Goal: Task Accomplishment & Management: Manage account settings

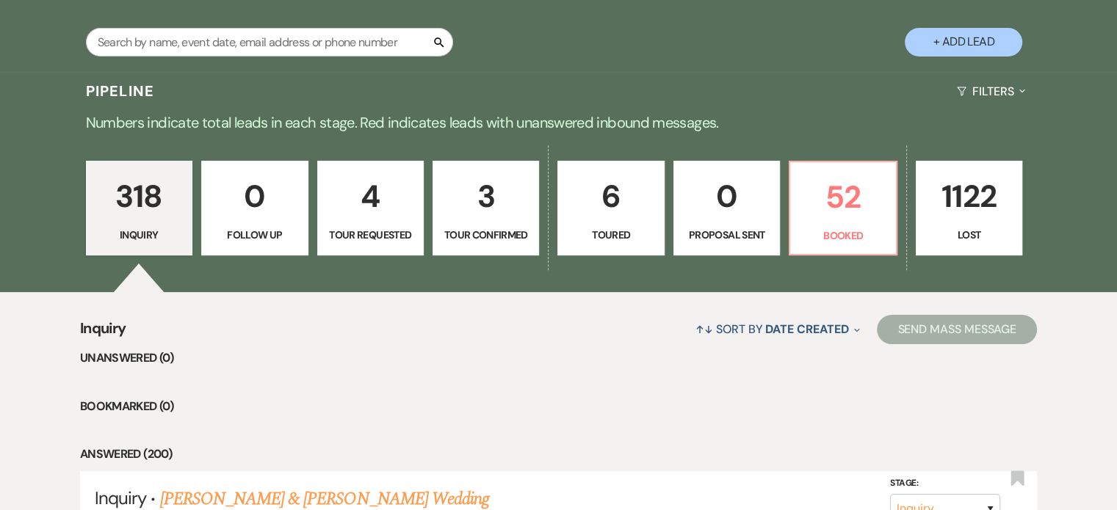
scroll to position [294, 0]
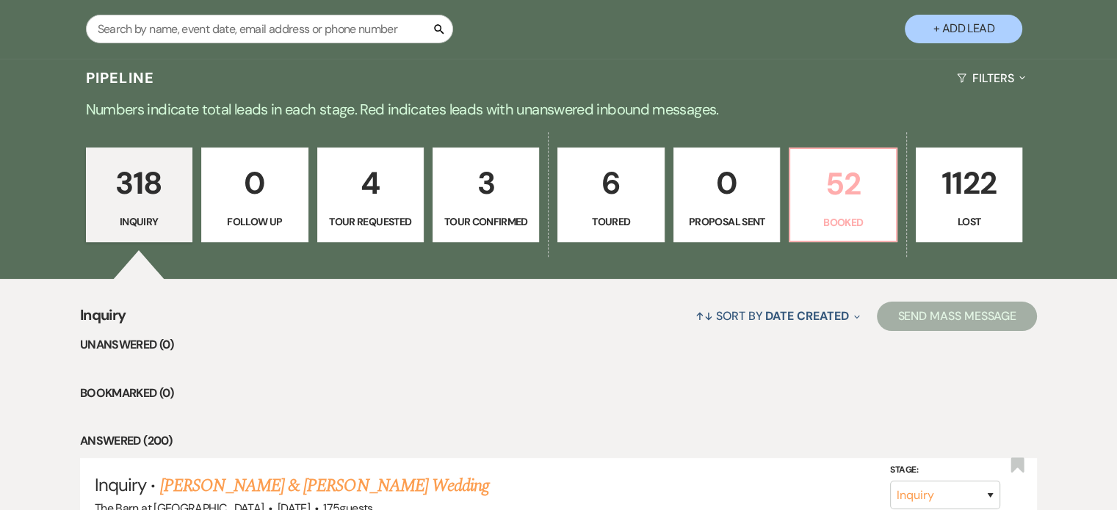
click at [822, 205] on p "52" at bounding box center [842, 183] width 87 height 49
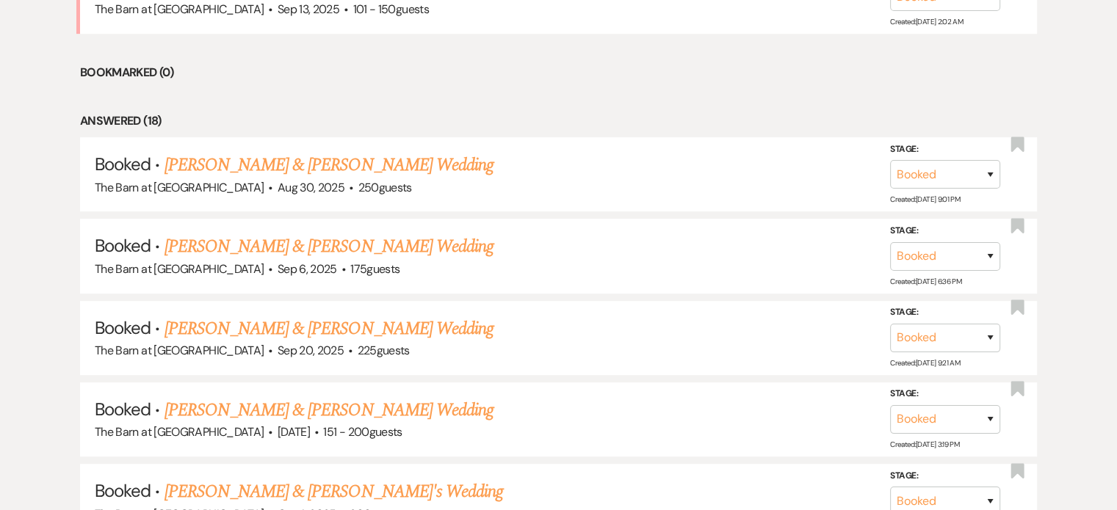
scroll to position [661, 0]
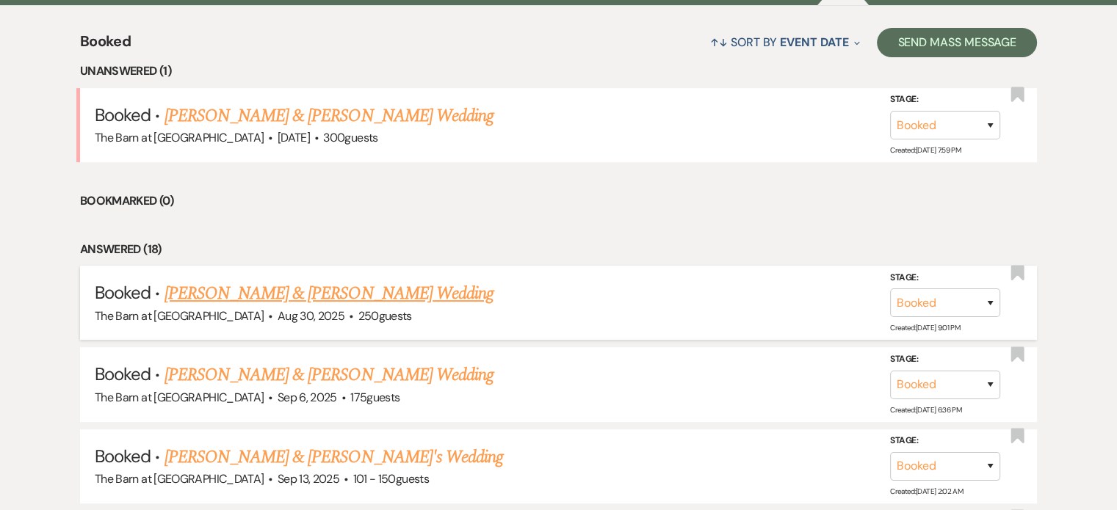
scroll to position [660, 0]
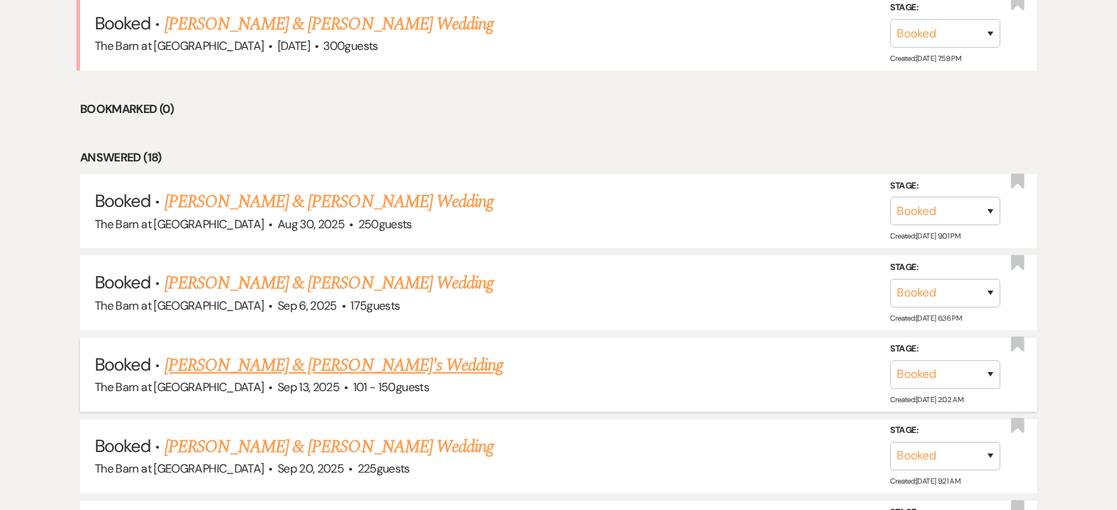
click at [357, 361] on link "[PERSON_NAME] & [PERSON_NAME]'s Wedding" at bounding box center [334, 366] width 339 height 26
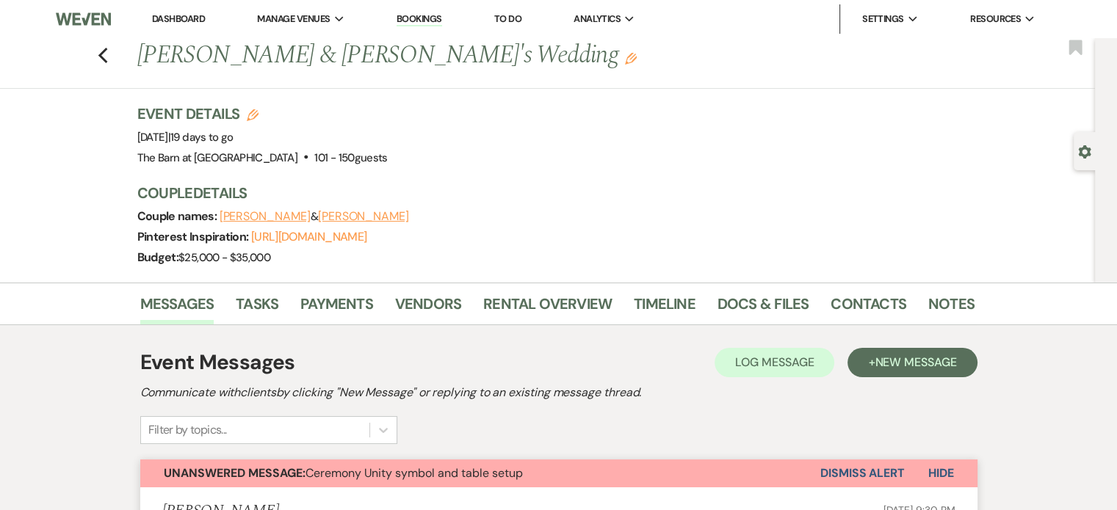
click at [862, 473] on button "Dismiss Alert" at bounding box center [862, 474] width 84 height 28
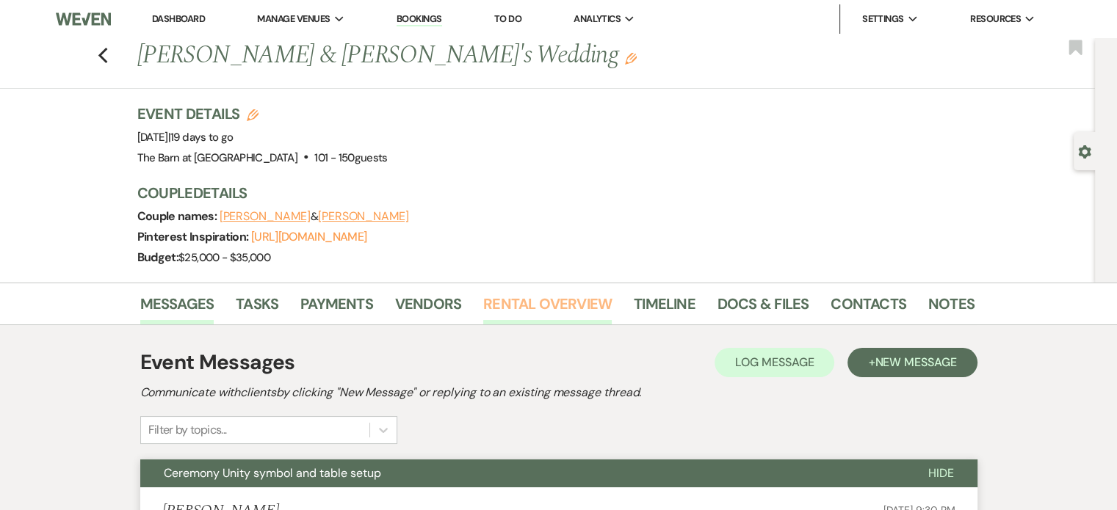
click at [556, 300] on link "Rental Overview" at bounding box center [547, 308] width 129 height 32
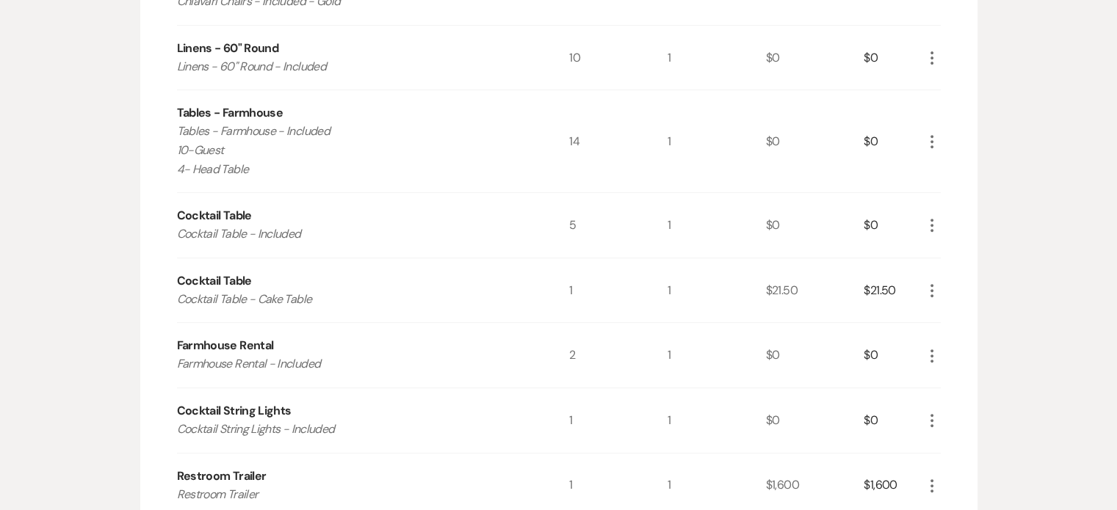
scroll to position [514, 0]
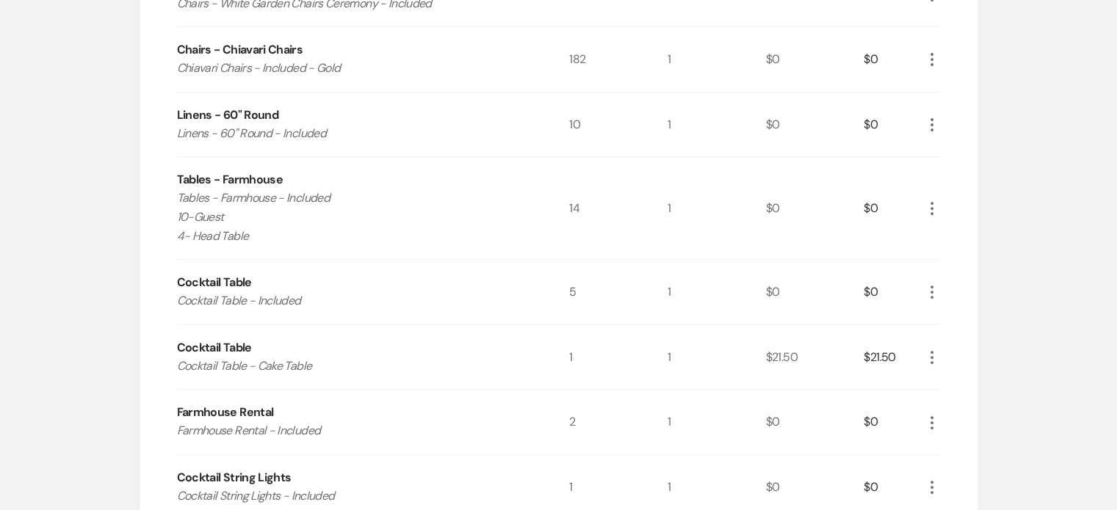
click at [927, 209] on icon "More" at bounding box center [932, 209] width 18 height 18
click at [949, 231] on button "Pencil Edit" at bounding box center [961, 237] width 76 height 24
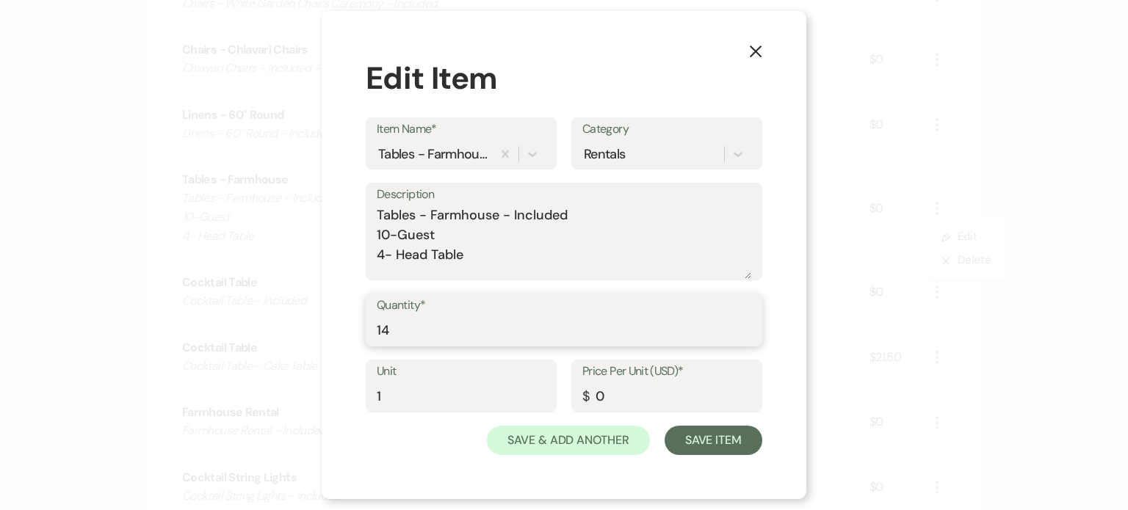
click at [430, 331] on input "14" at bounding box center [564, 331] width 375 height 29
type input "11"
drag, startPoint x: 453, startPoint y: 232, endPoint x: 402, endPoint y: 228, distance: 51.5
click at [391, 226] on textarea "Tables - Farmhouse - Included 10-Guest 4- Head Table" at bounding box center [564, 242] width 375 height 73
drag, startPoint x: 468, startPoint y: 258, endPoint x: 377, endPoint y: 263, distance: 90.5
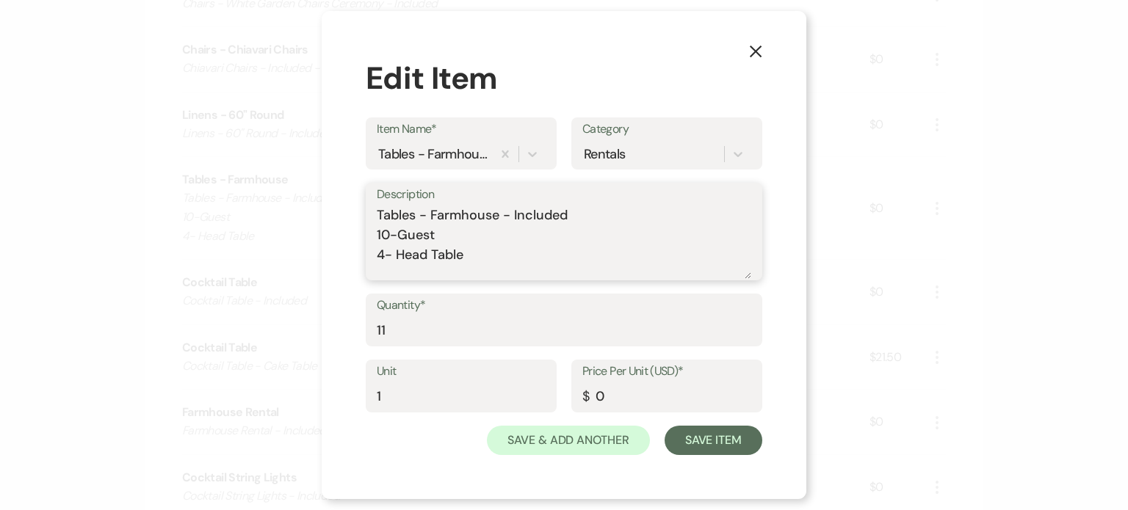
click at [377, 263] on textarea "Tables - Farmhouse - Included 10-Guest 4- Head Table" at bounding box center [564, 242] width 375 height 73
type textarea "Tables - Farmhouse - Included 11-Guest"
click at [731, 443] on button "Save Item" at bounding box center [714, 440] width 98 height 29
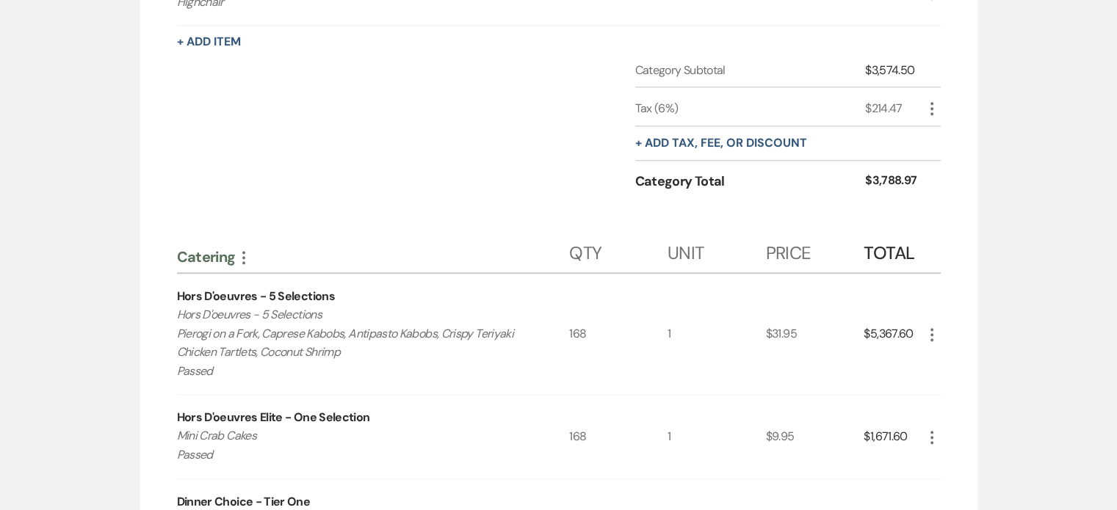
scroll to position [1469, 0]
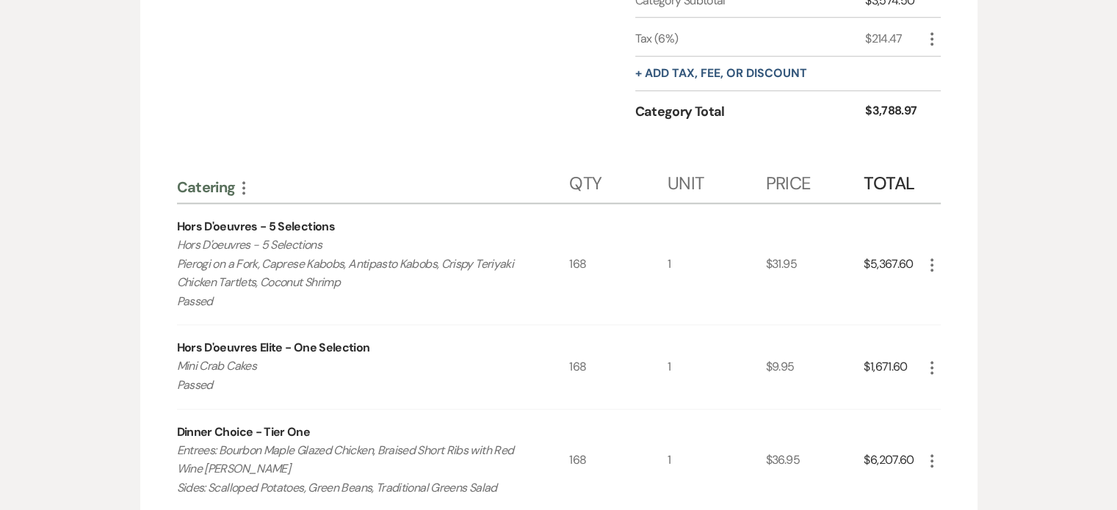
click at [926, 261] on icon "More" at bounding box center [932, 265] width 18 height 18
click at [1040, 214] on div "Messages Tasks Payments Vendors Rental Overview Timeline Docs & Files Contacts …" at bounding box center [558, 425] width 1117 height 3223
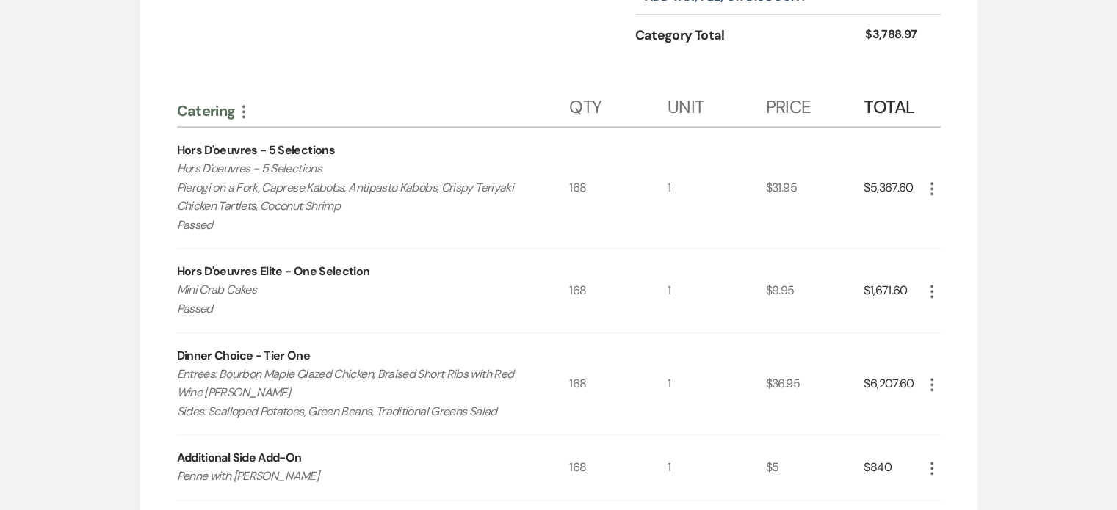
scroll to position [1542, 0]
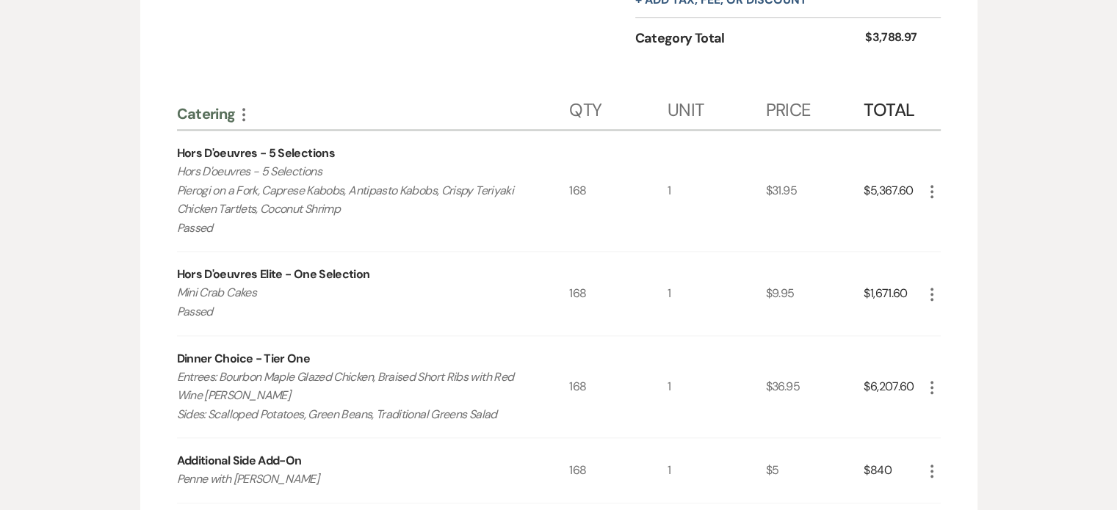
click at [928, 187] on icon "More" at bounding box center [932, 192] width 18 height 18
click at [951, 212] on button "Pencil Edit" at bounding box center [961, 221] width 76 height 24
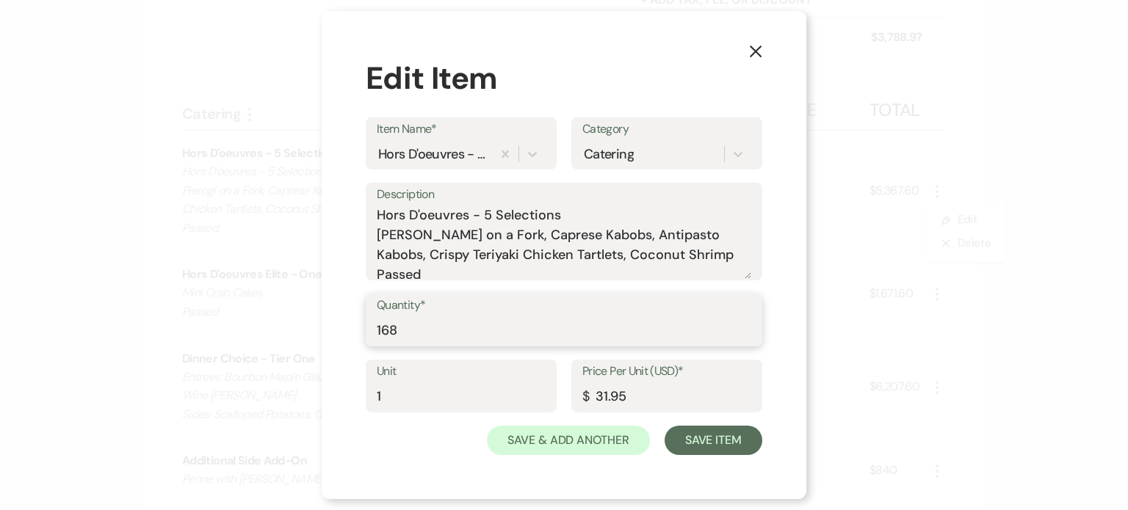
drag, startPoint x: 373, startPoint y: 325, endPoint x: 305, endPoint y: 327, distance: 68.3
click at [305, 327] on div "X Edit Item Item Name* Hors D'oeuvres - 5 Selections Category Catering Descript…" at bounding box center [564, 255] width 1128 height 510
type input "170"
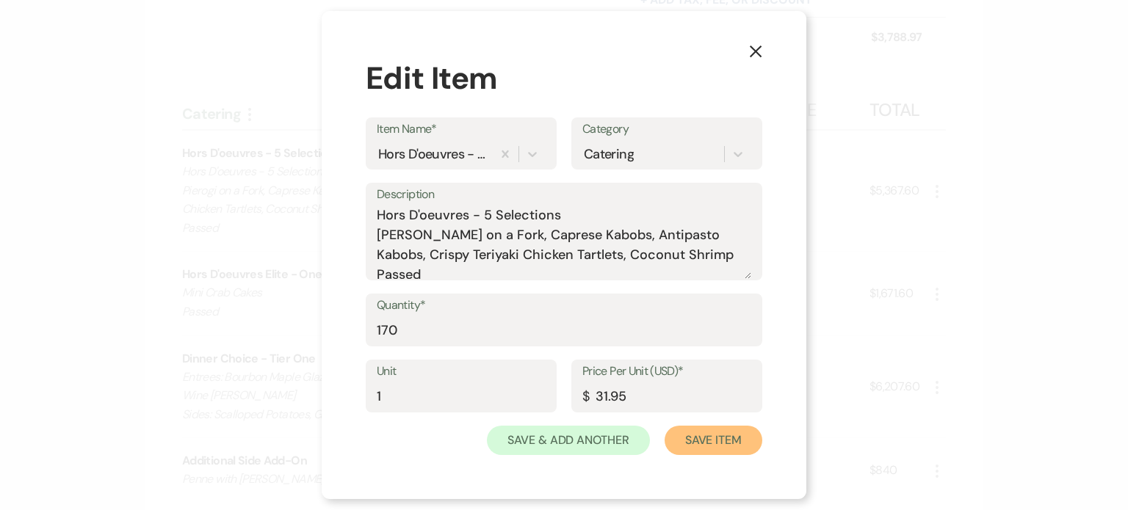
drag, startPoint x: 708, startPoint y: 436, endPoint x: 717, endPoint y: 430, distance: 10.2
click at [709, 436] on button "Save Item" at bounding box center [714, 440] width 98 height 29
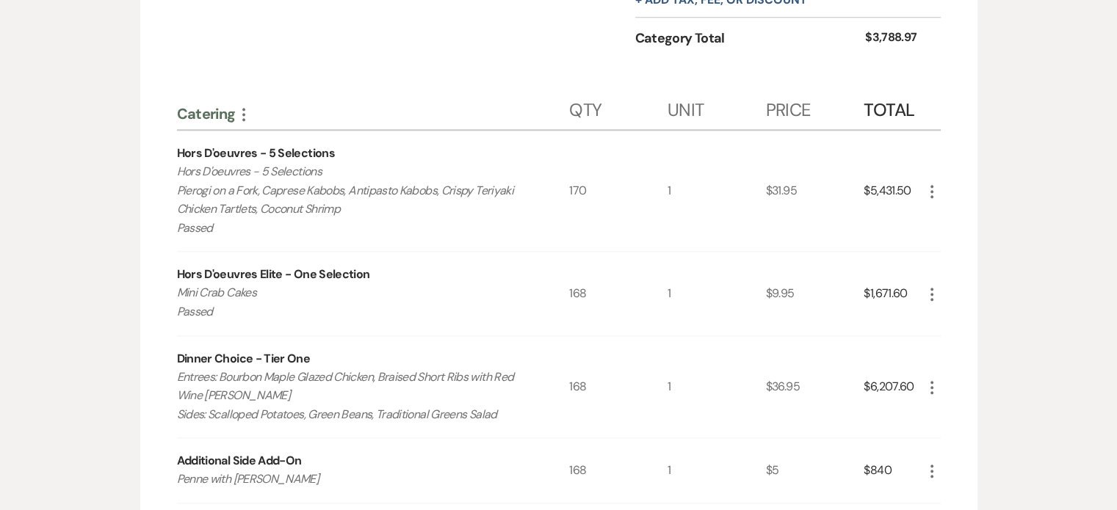
click at [932, 293] on icon "More" at bounding box center [932, 295] width 18 height 18
click at [936, 313] on button "Pencil Edit" at bounding box center [961, 323] width 76 height 24
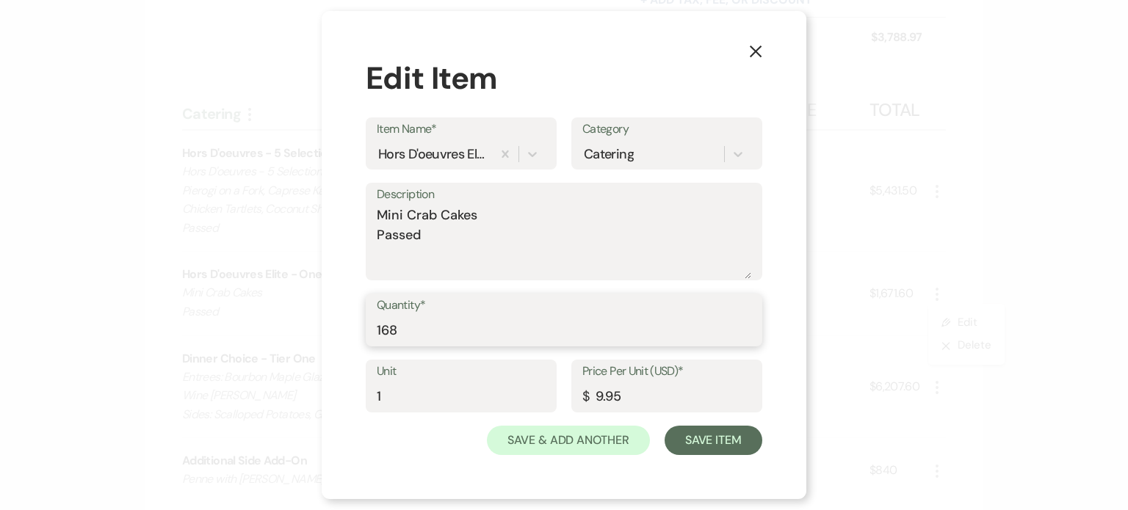
drag, startPoint x: 494, startPoint y: 331, endPoint x: 257, endPoint y: 321, distance: 236.7
click at [256, 326] on div "X Edit Item Item Name* Hors D'oeuvres Elite - One Selection Category Catering D…" at bounding box center [564, 255] width 1128 height 510
type input "170"
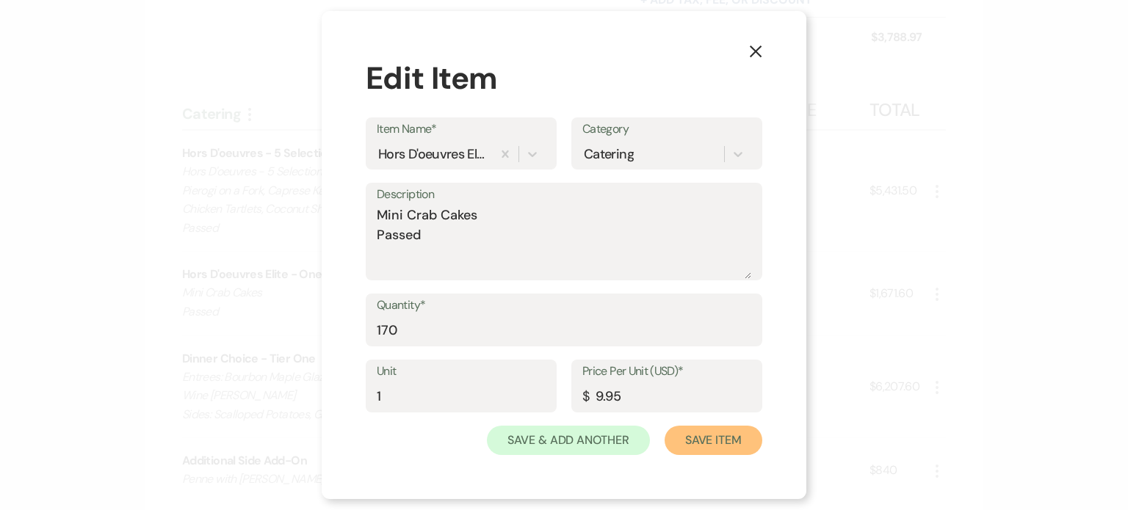
click at [712, 441] on button "Save Item" at bounding box center [714, 440] width 98 height 29
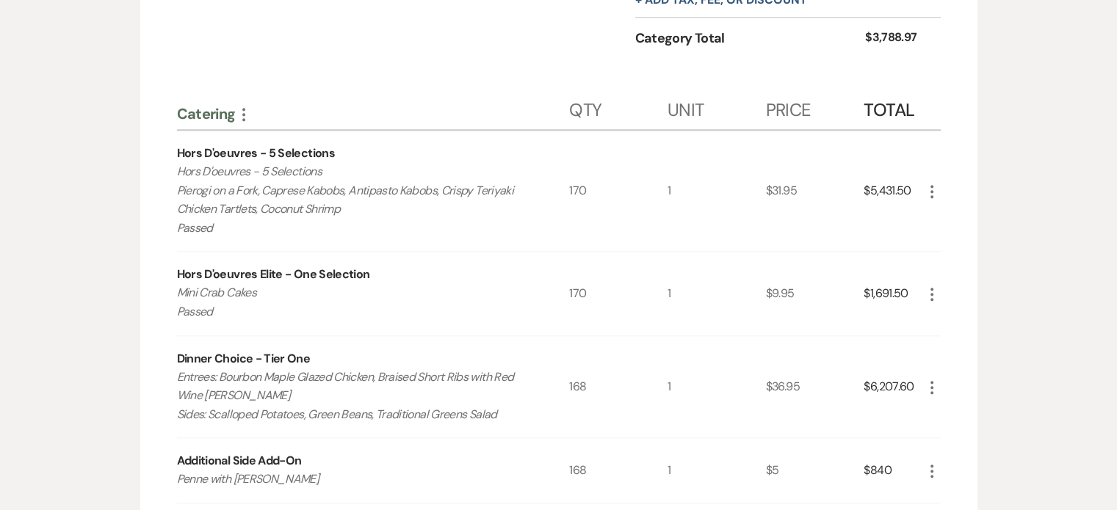
click at [933, 382] on icon "More" at bounding box center [932, 388] width 18 height 18
click at [958, 411] on button "Pencil Edit" at bounding box center [961, 417] width 76 height 24
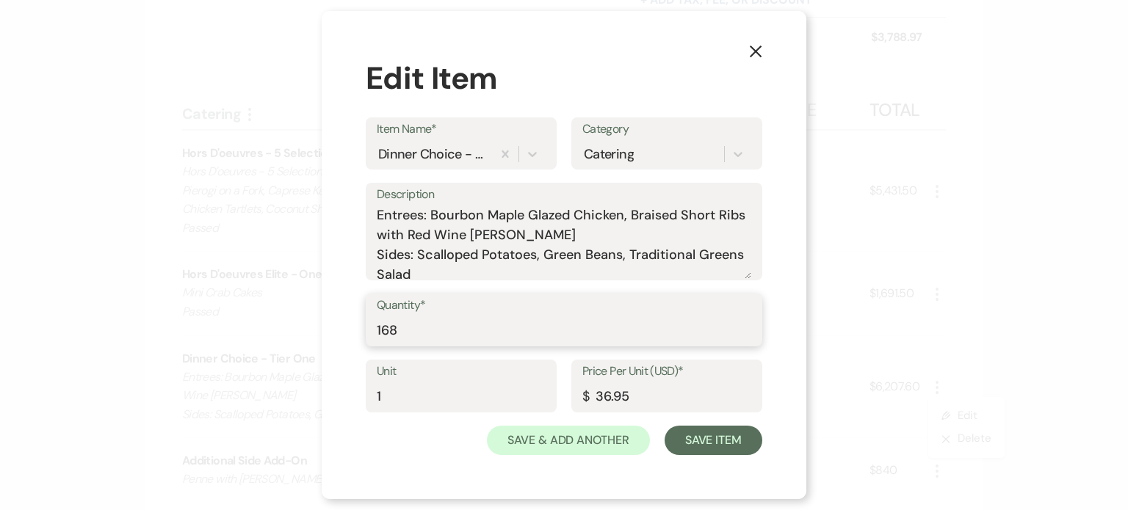
drag, startPoint x: 477, startPoint y: 328, endPoint x: 326, endPoint y: 316, distance: 151.8
click at [325, 317] on div "X Edit Item Item Name* Dinner Choice - Tier One Category Catering Description E…" at bounding box center [564, 255] width 485 height 488
type input "170"
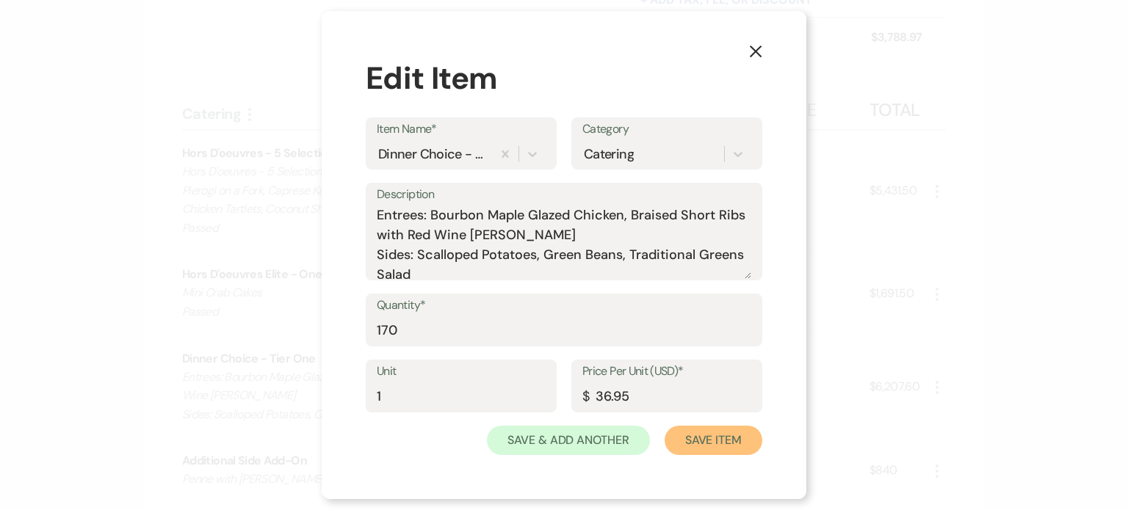
click at [731, 439] on button "Save Item" at bounding box center [714, 440] width 98 height 29
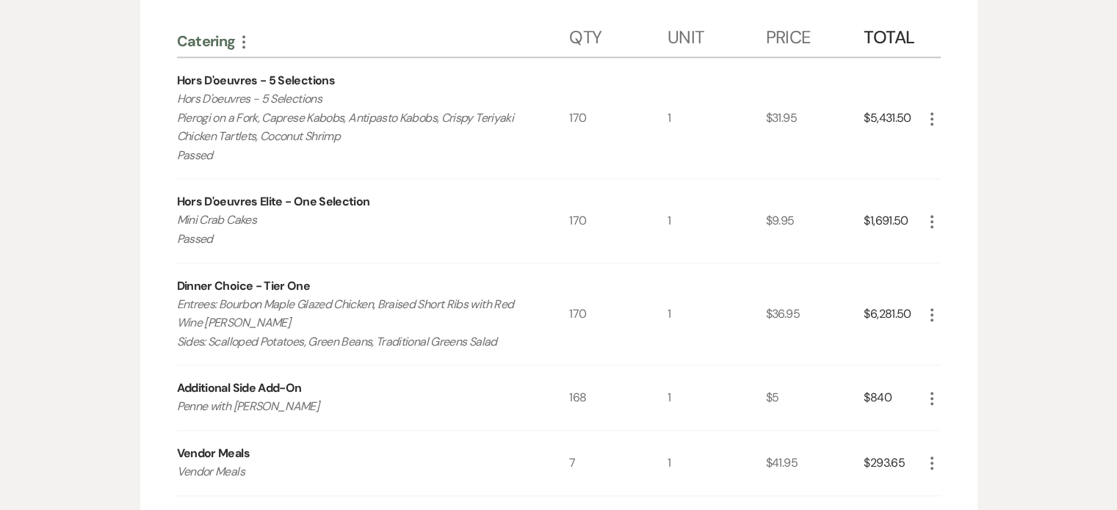
scroll to position [1616, 0]
click at [936, 392] on icon "More" at bounding box center [932, 398] width 18 height 18
click at [946, 421] on icon "Pencil" at bounding box center [943, 426] width 9 height 11
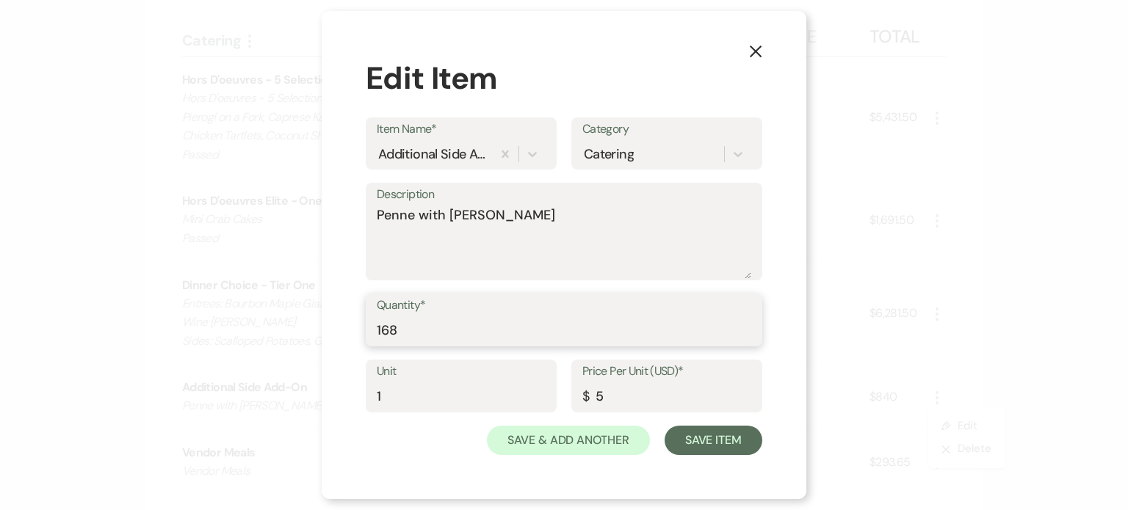
drag, startPoint x: 483, startPoint y: 343, endPoint x: 363, endPoint y: 342, distance: 119.7
click at [363, 342] on div "X Edit Item Item Name* Additional Side Add-On Category Catering Description Pen…" at bounding box center [564, 255] width 485 height 488
type input "170"
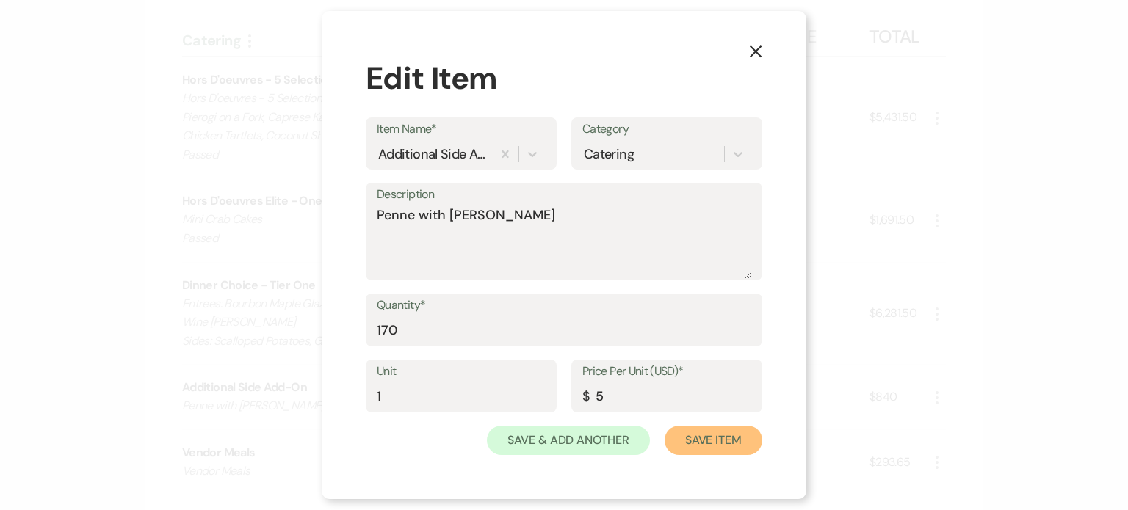
click at [692, 441] on button "Save Item" at bounding box center [714, 440] width 98 height 29
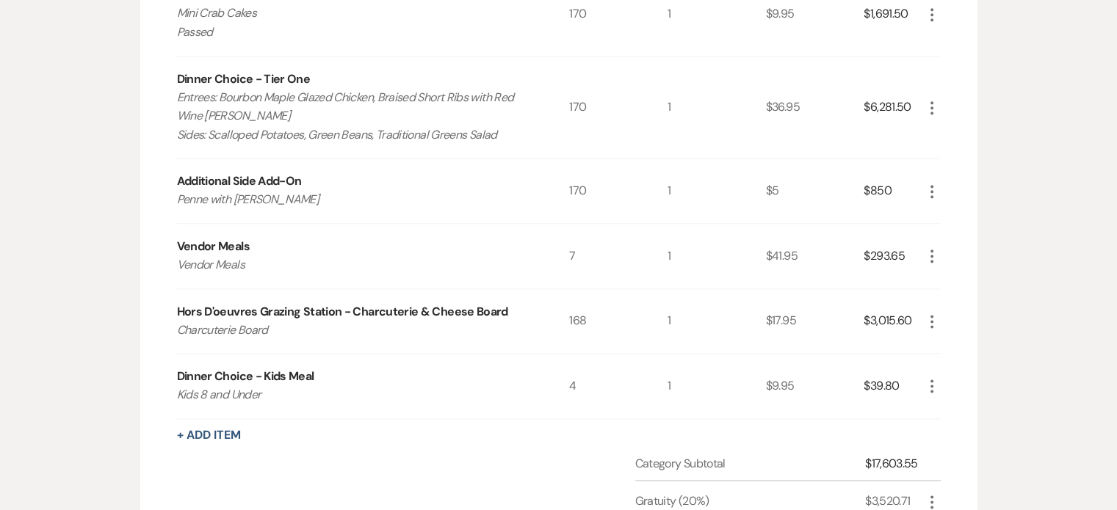
scroll to position [1836, 0]
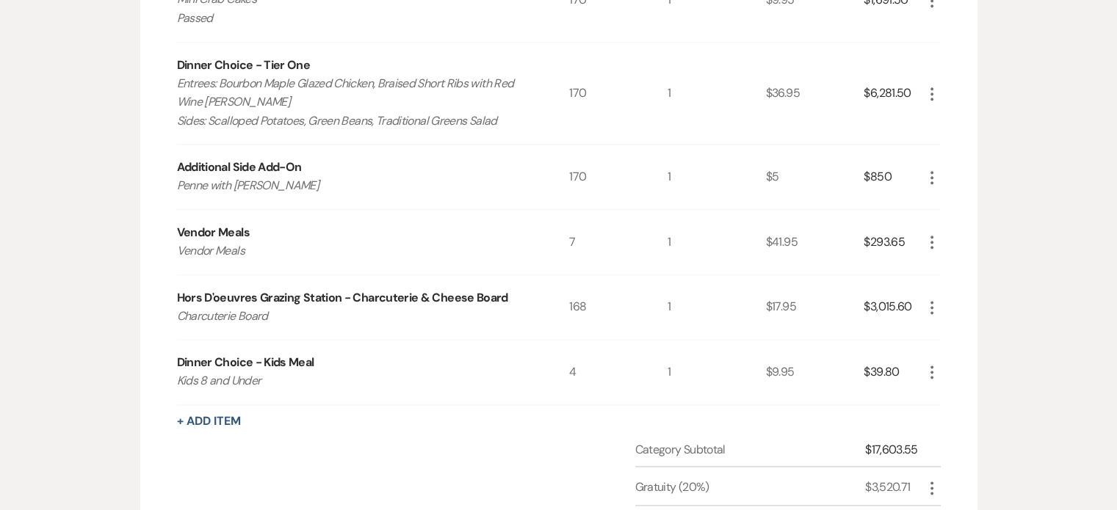
click at [934, 303] on icon "More" at bounding box center [932, 308] width 18 height 18
click at [945, 333] on icon "Pencil" at bounding box center [943, 336] width 9 height 11
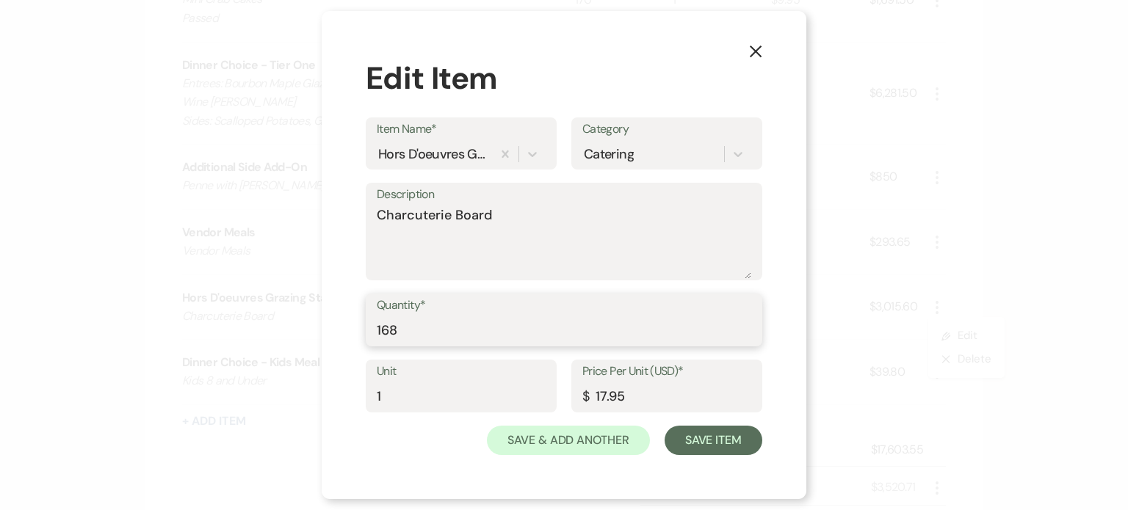
drag, startPoint x: 426, startPoint y: 333, endPoint x: 332, endPoint y: 314, distance: 95.8
click at [335, 316] on div "X Edit Item Item Name* Hors D'oeuvres Grazing Station - Charcuterie & Cheese Bo…" at bounding box center [564, 255] width 485 height 488
type input "170"
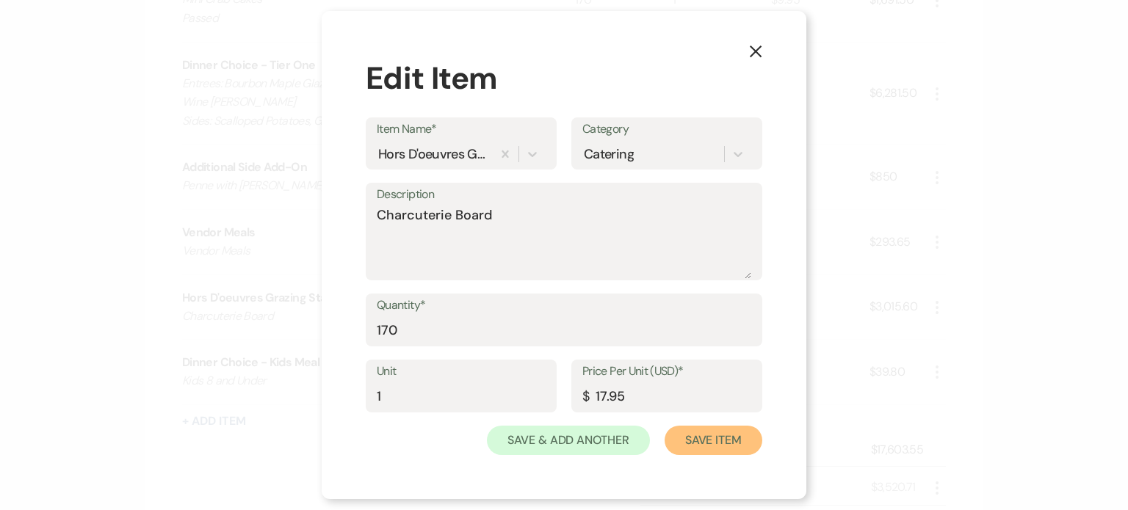
click at [687, 438] on button "Save Item" at bounding box center [714, 440] width 98 height 29
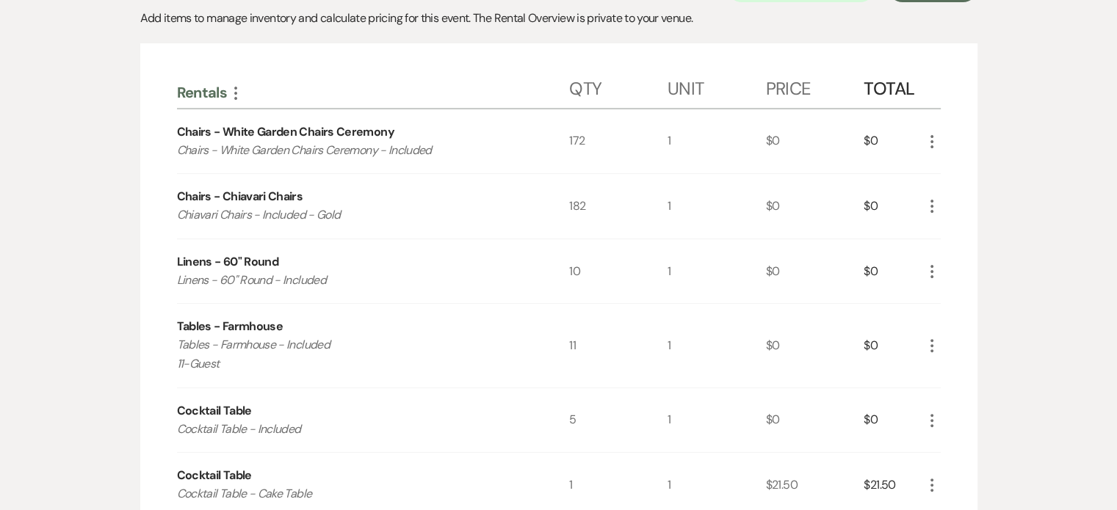
scroll to position [0, 0]
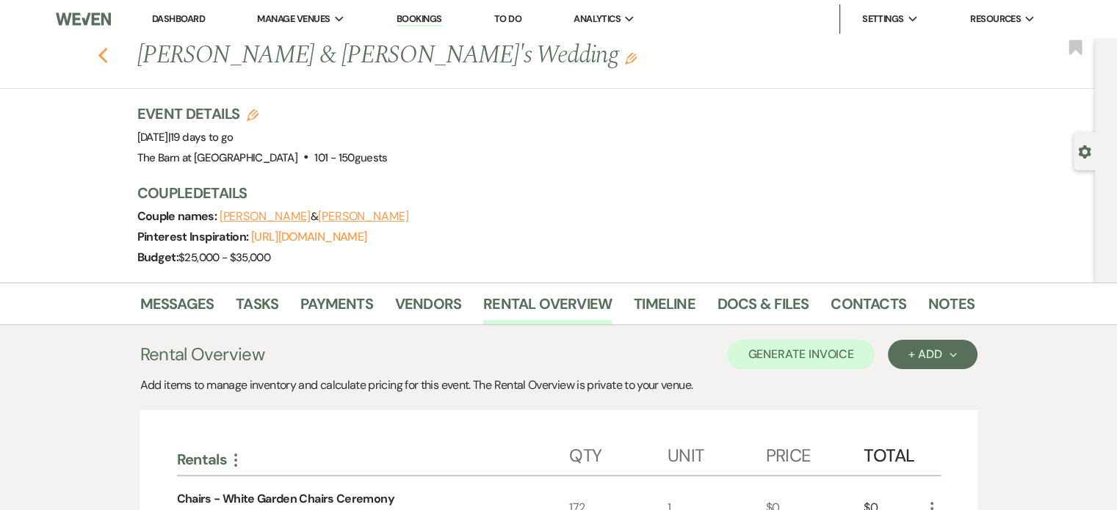
click at [105, 56] on use "button" at bounding box center [103, 56] width 10 height 16
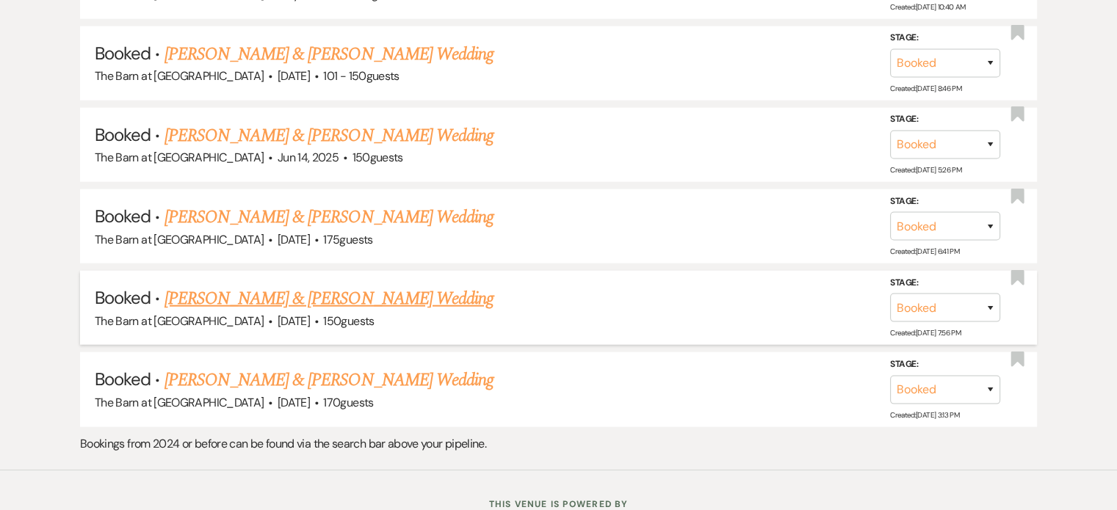
scroll to position [3596, 0]
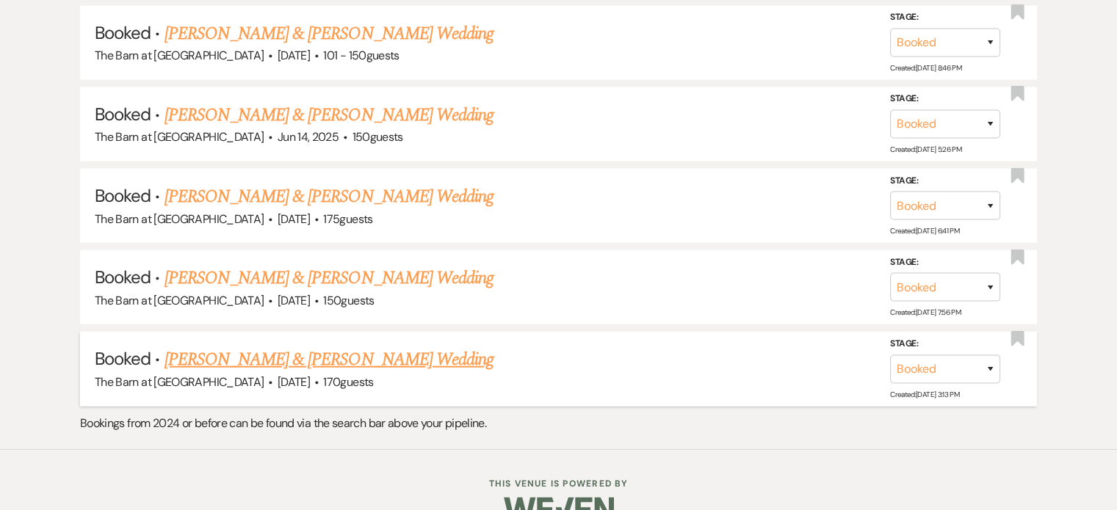
click at [288, 347] on link "[PERSON_NAME] & [PERSON_NAME] Wedding" at bounding box center [329, 360] width 329 height 26
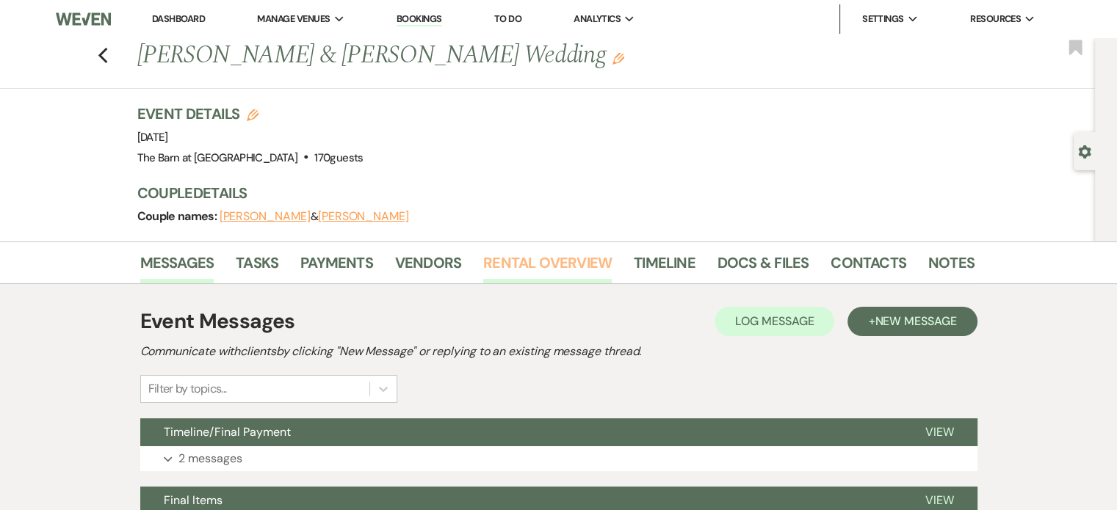
click at [574, 267] on link "Rental Overview" at bounding box center [547, 267] width 129 height 32
